Goal: Transaction & Acquisition: Purchase product/service

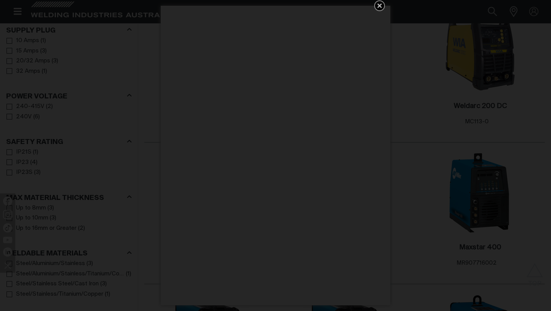
scroll to position [438, 0]
click at [379, 3] on icon "Get 5 WIA Welding Guides Free!" at bounding box center [379, 5] width 9 height 9
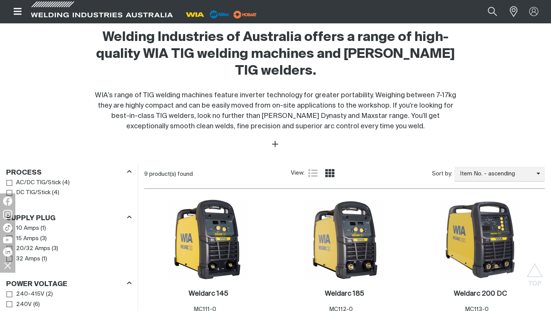
scroll to position [310, 0]
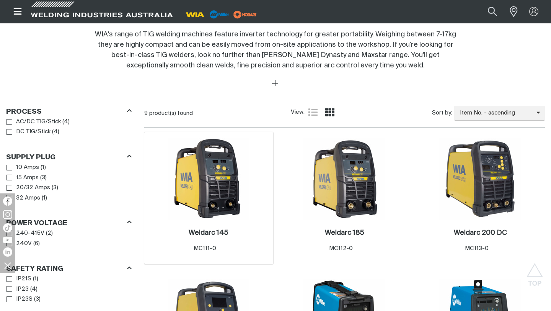
click at [230, 181] on img at bounding box center [209, 179] width 82 height 82
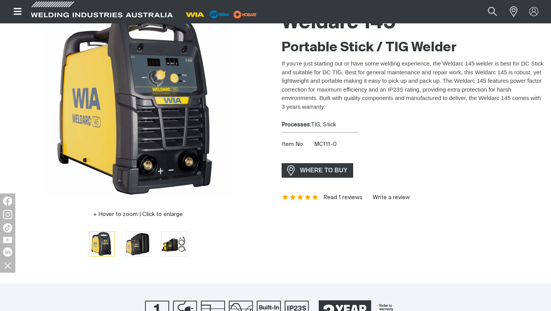
scroll to position [83, 0]
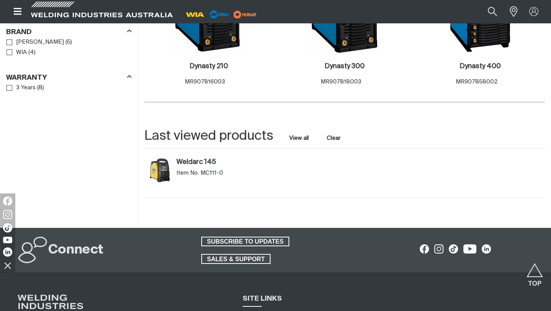
scroll to position [695, 0]
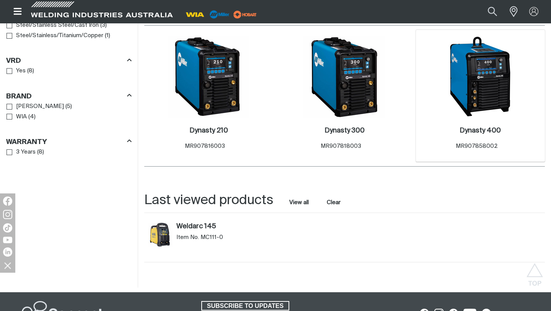
click at [466, 97] on img at bounding box center [481, 77] width 82 height 82
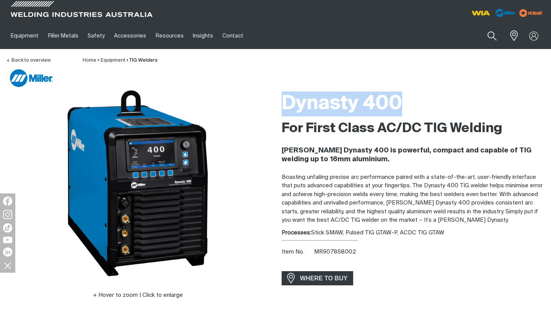
drag, startPoint x: 407, startPoint y: 104, endPoint x: 265, endPoint y: 103, distance: 142.1
click at [265, 103] on div "Hover to zoom | Click to enlarge Dynasty 400 For First Class AC/DC TIG [PERSON_…" at bounding box center [275, 205] width 551 height 234
copy h1 "Dynasty 400"
